Goal: Task Accomplishment & Management: Use online tool/utility

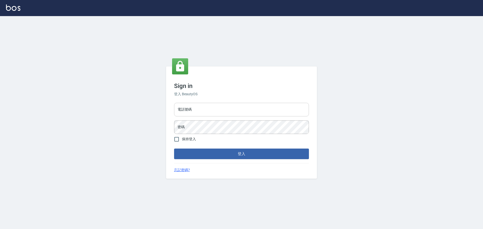
click at [225, 109] on input "電話號碼" at bounding box center [241, 110] width 135 height 14
type input "0922982220"
click at [174, 149] on button "登入" at bounding box center [241, 154] width 135 height 11
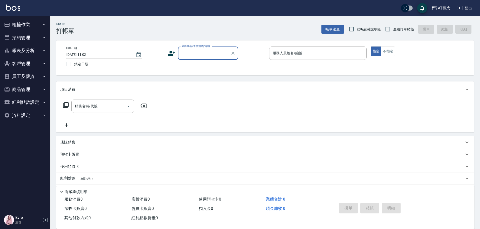
click at [16, 25] on button "櫃檯作業" at bounding box center [25, 24] width 46 height 13
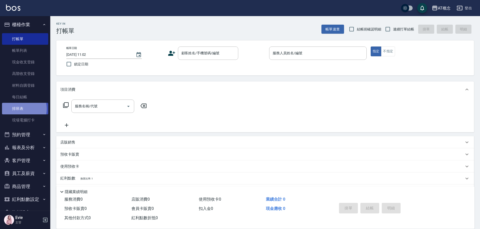
click at [19, 109] on link "排班表" at bounding box center [25, 109] width 46 height 12
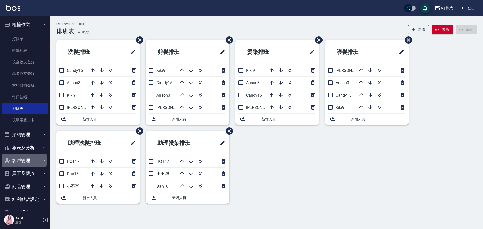
click at [23, 160] on button "客戶管理" at bounding box center [25, 160] width 46 height 13
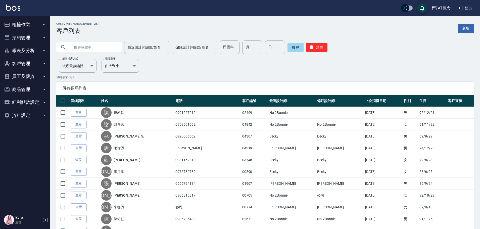
click at [90, 49] on input "text" at bounding box center [93, 47] width 47 height 14
type input "y"
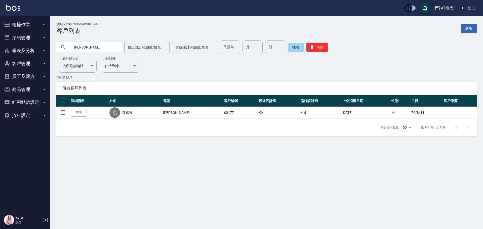
drag, startPoint x: 97, startPoint y: 47, endPoint x: 22, endPoint y: 61, distance: 75.4
click at [22, 61] on div "AT概念 登出 櫃檯作業 打帳單 帳單列表 現金收支登錄 高階收支登錄 材料自購登錄 每日結帳 排班表 現場電腦打卡 預約管理 預約管理 單日預約紀錄 單週預…" at bounding box center [241, 114] width 483 height 229
type input "斯"
type input "朱昱"
